Goal: Transaction & Acquisition: Purchase product/service

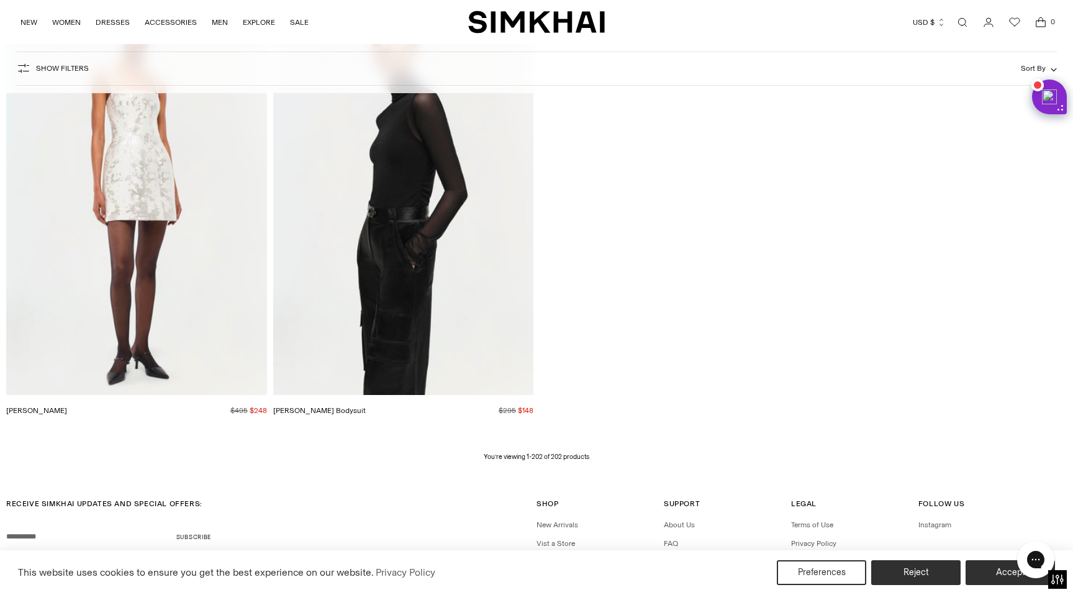
scroll to position [22934, 0]
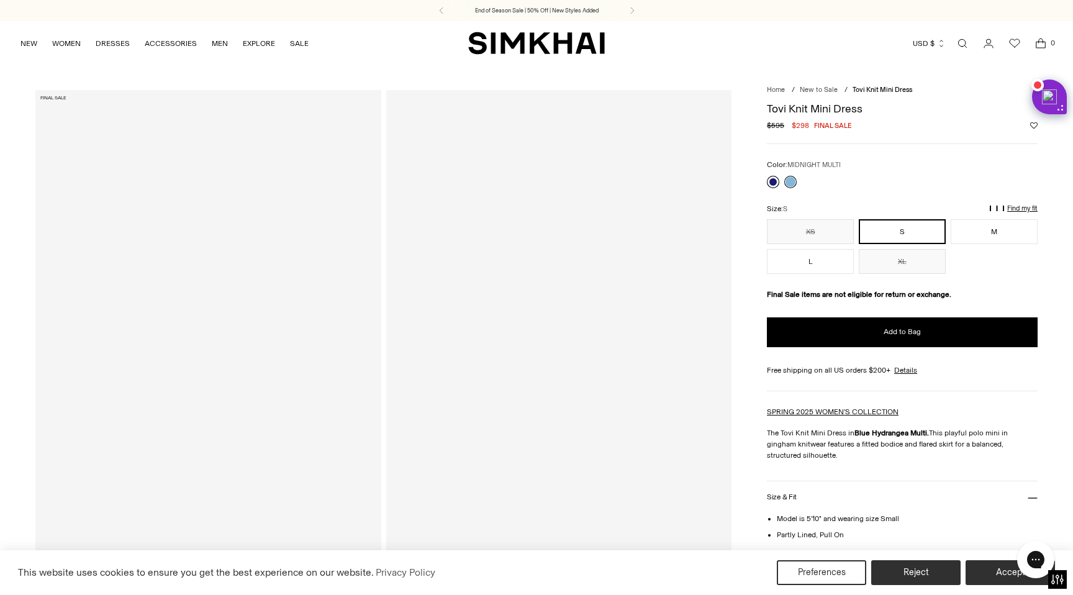
click at [770, 181] on link at bounding box center [773, 182] width 12 height 12
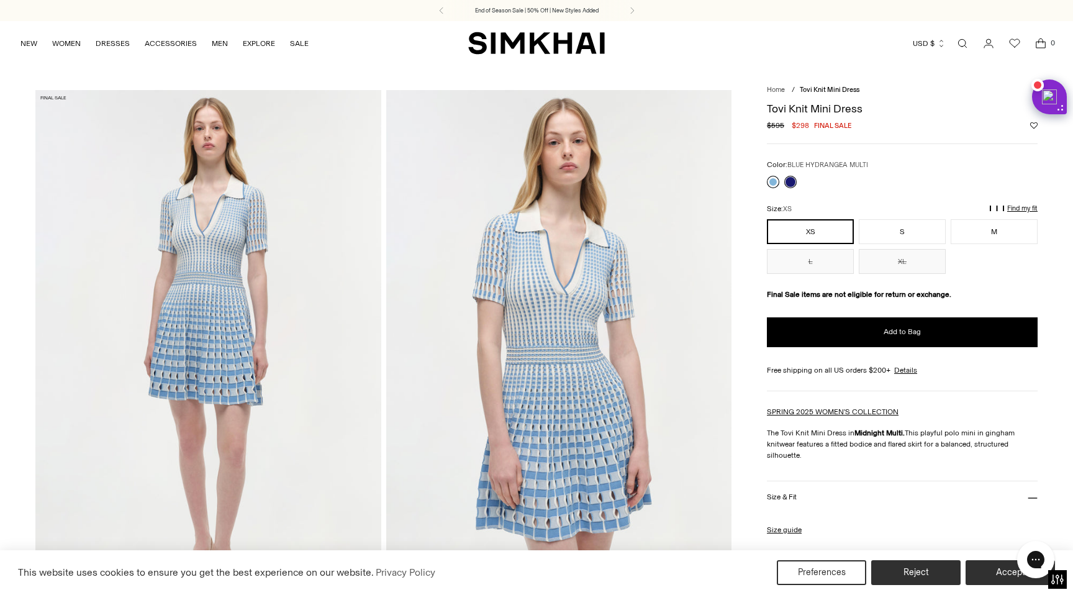
click at [772, 181] on link at bounding box center [773, 182] width 12 height 12
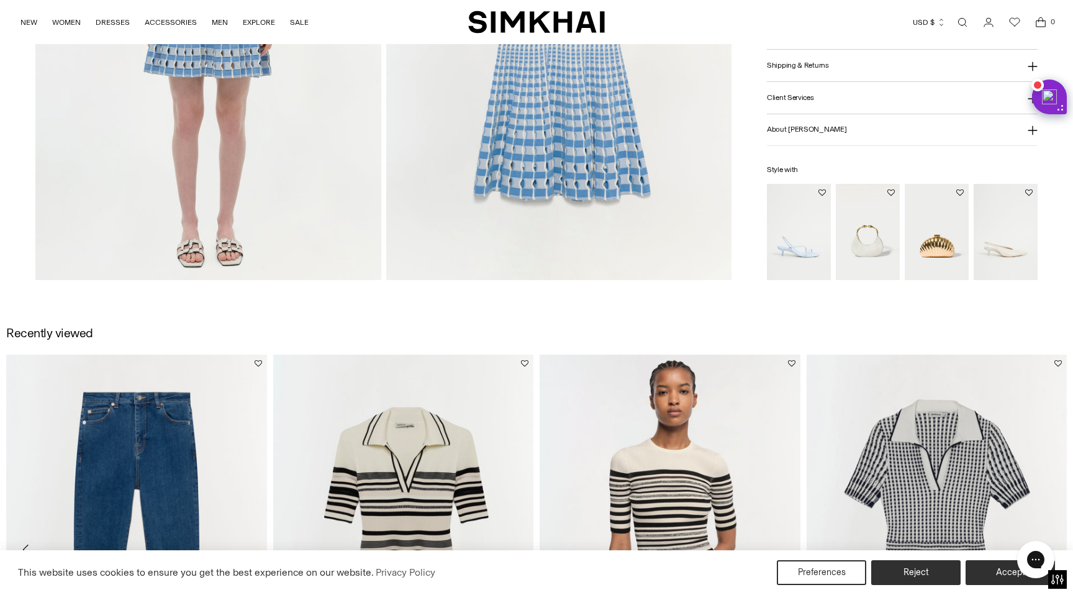
scroll to position [1612, 0]
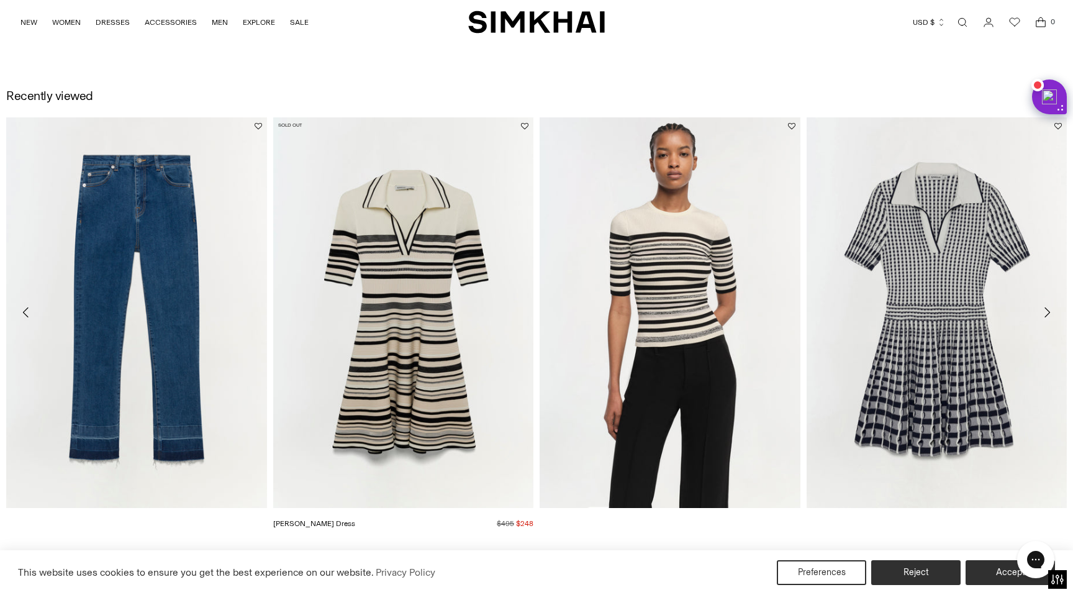
click at [0, 0] on img "Dessie Dress" at bounding box center [0, 0] width 0 height 0
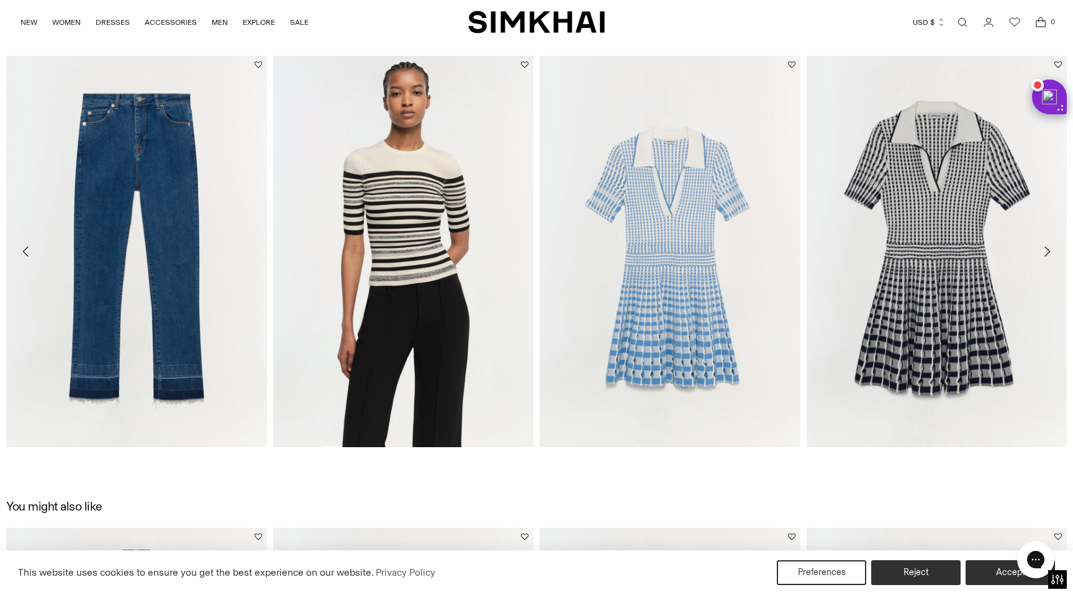
scroll to position [2167, 0]
